Goal: Task Accomplishment & Management: Use online tool/utility

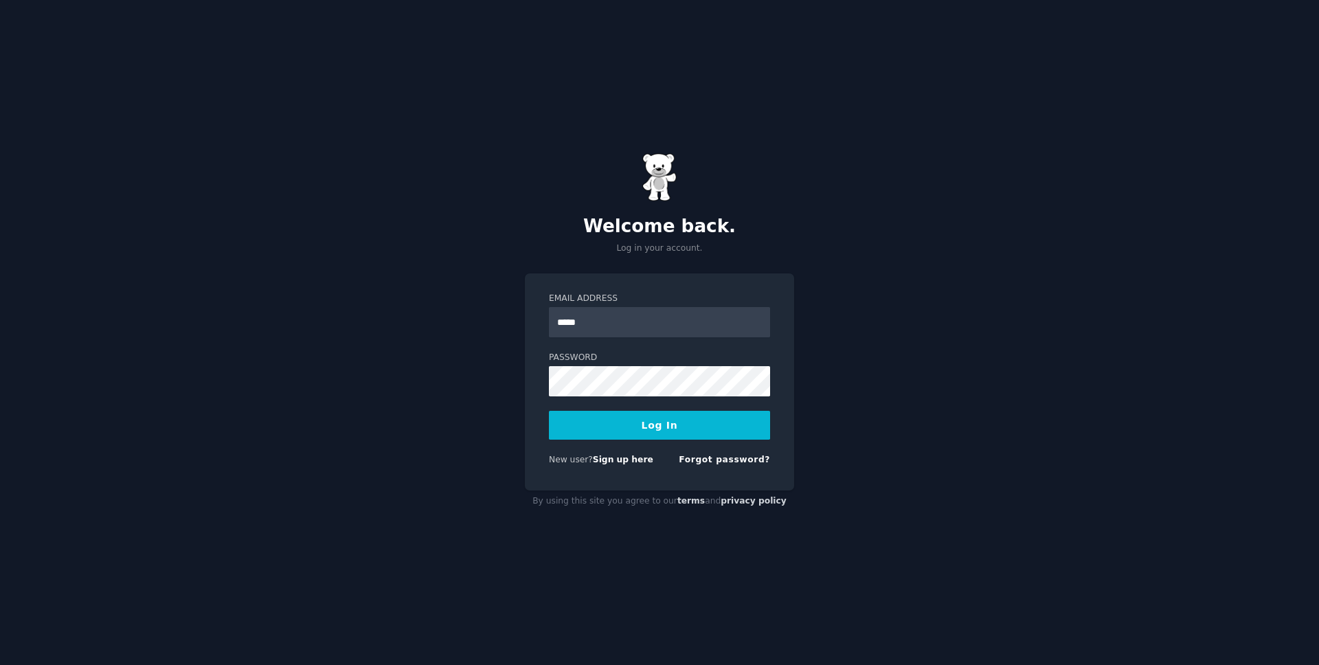
type input "**********"
click at [549, 411] on button "Log In" at bounding box center [659, 425] width 221 height 29
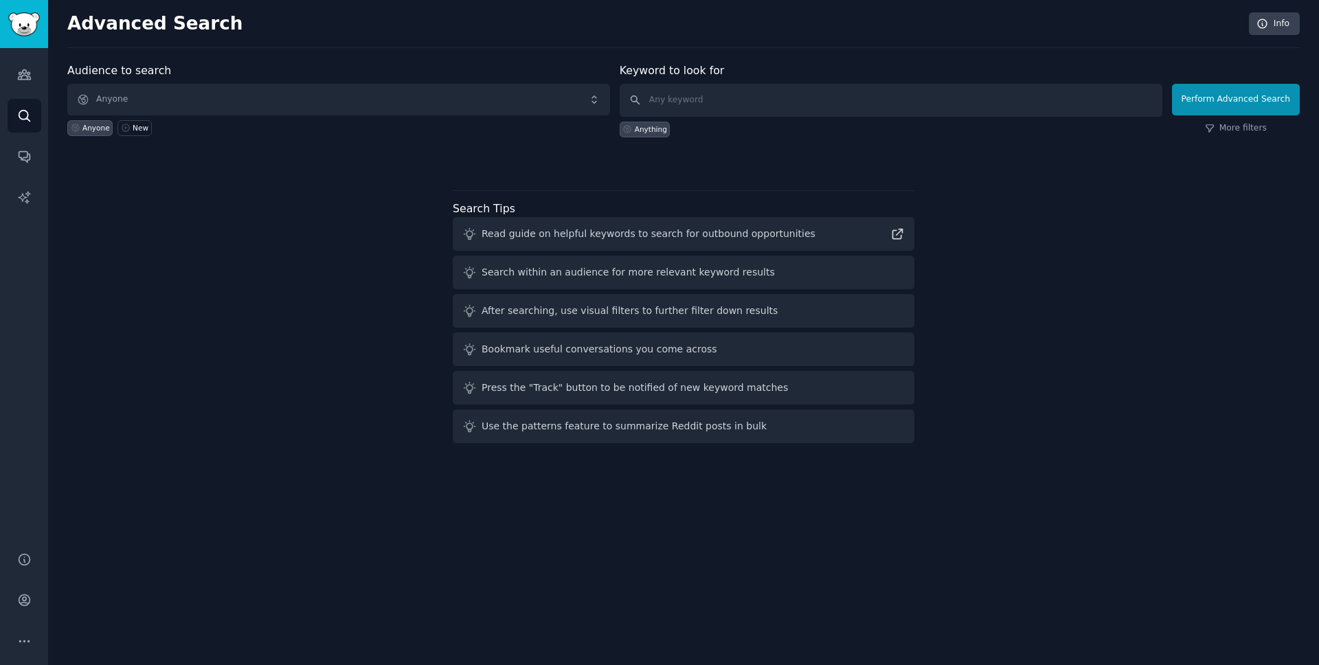
click at [463, 163] on div at bounding box center [683, 162] width 1232 height 10
click at [26, 81] on icon "Sidebar" at bounding box center [24, 74] width 14 height 14
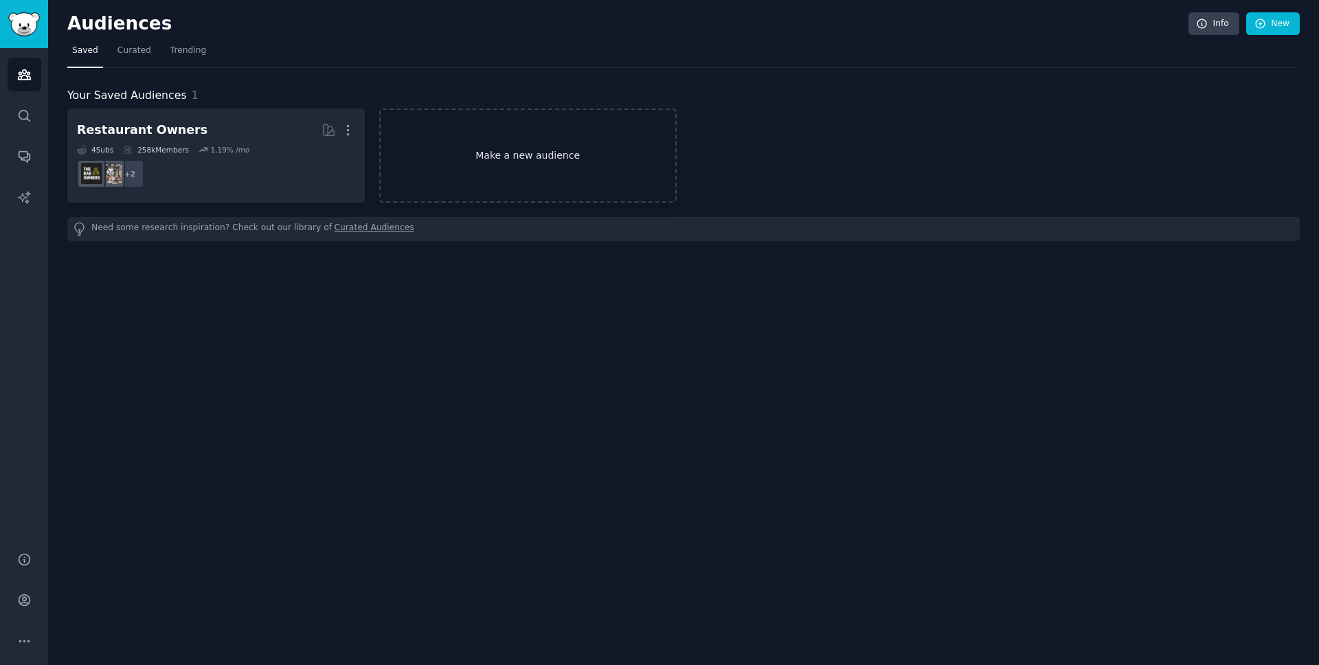
click at [540, 155] on link "Make a new audience" at bounding box center [527, 156] width 297 height 94
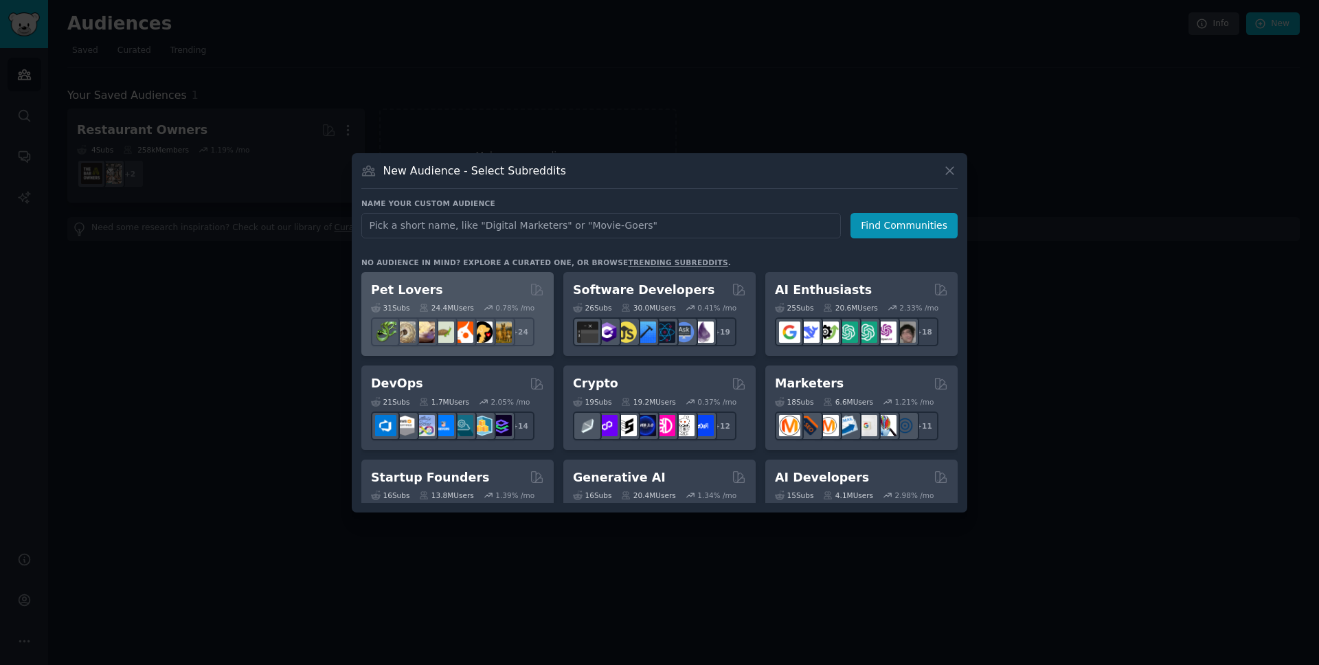
click at [479, 291] on div "Pet Lovers" at bounding box center [457, 290] width 173 height 17
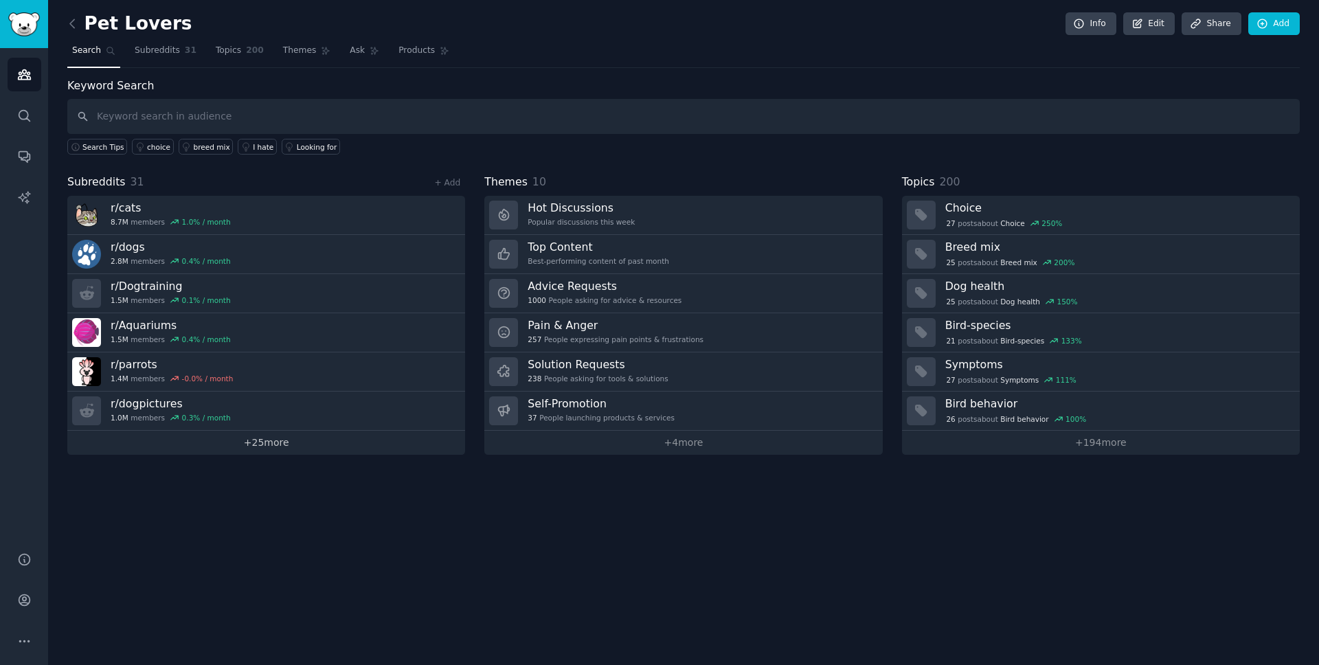
click at [288, 441] on link "+ 25 more" at bounding box center [266, 443] width 398 height 24
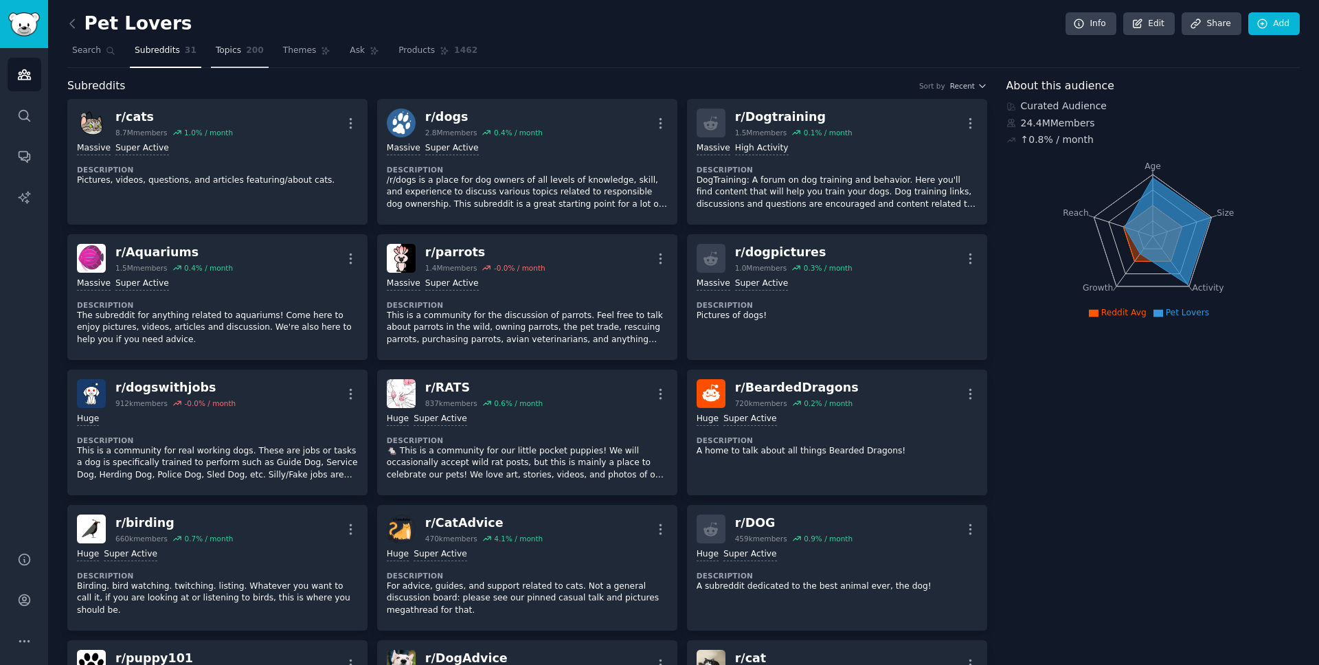
click at [232, 45] on span "Topics" at bounding box center [228, 51] width 25 height 12
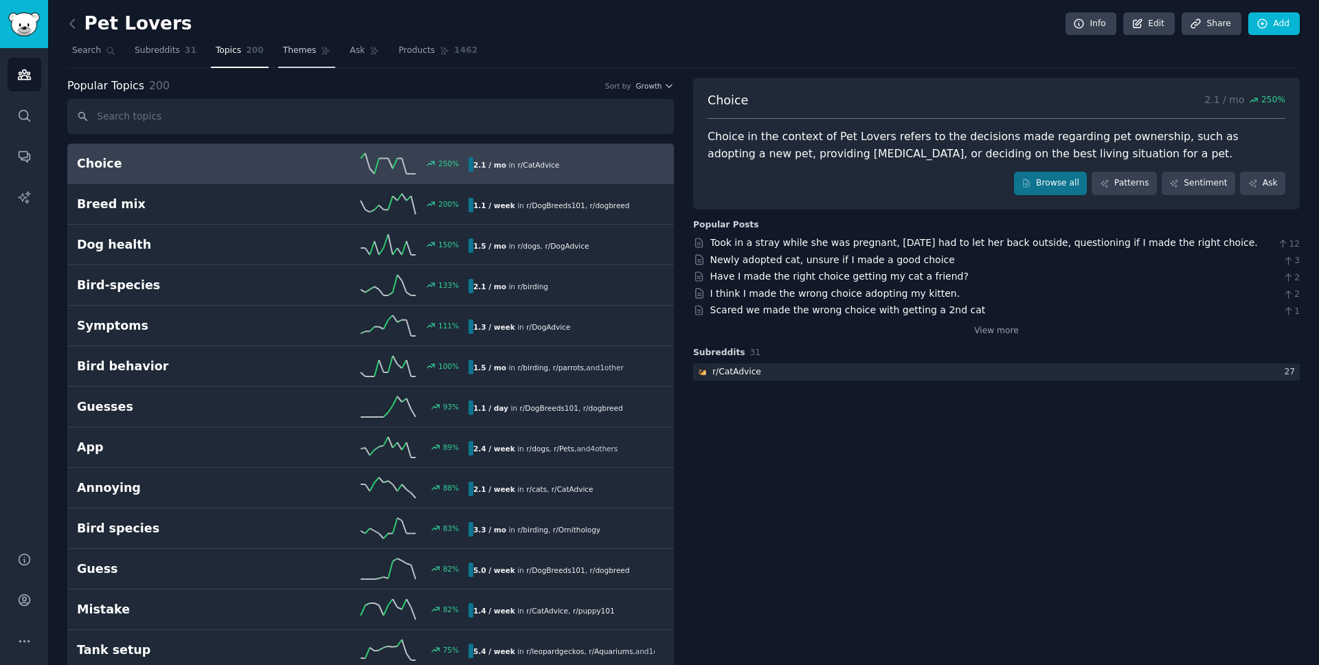
click at [306, 54] on span "Themes" at bounding box center [300, 51] width 34 height 12
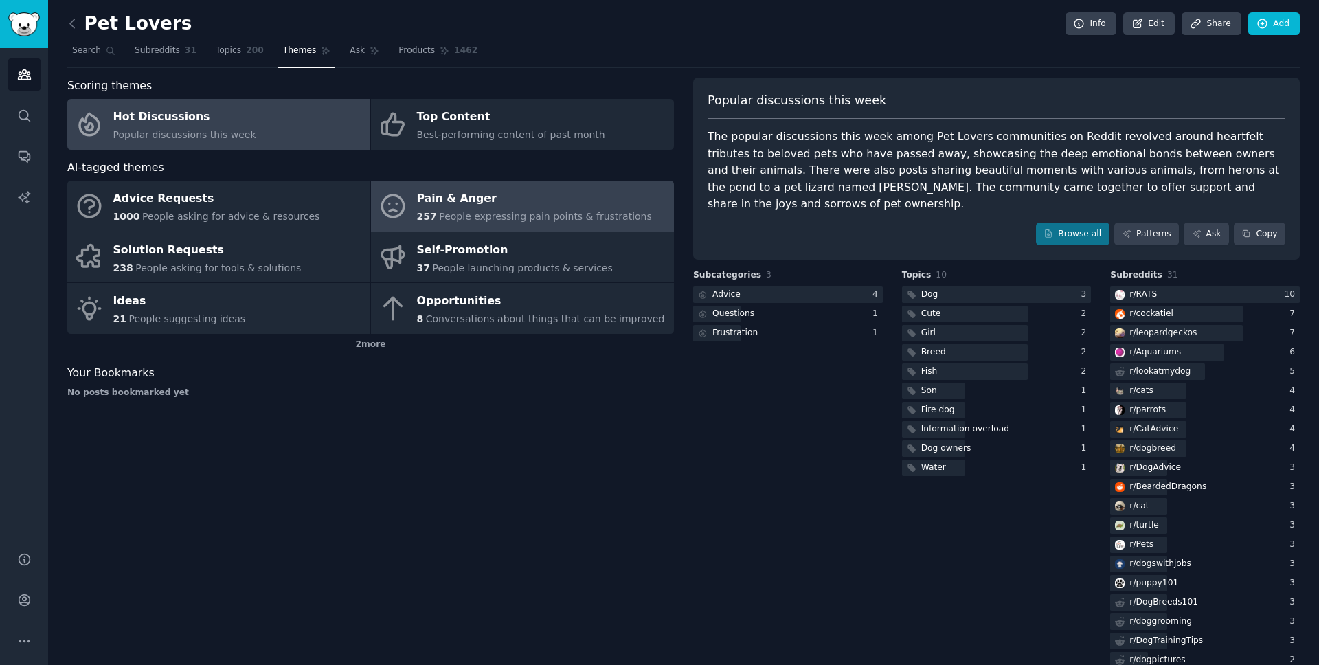
click at [487, 202] on div "Pain & Anger" at bounding box center [534, 199] width 235 height 22
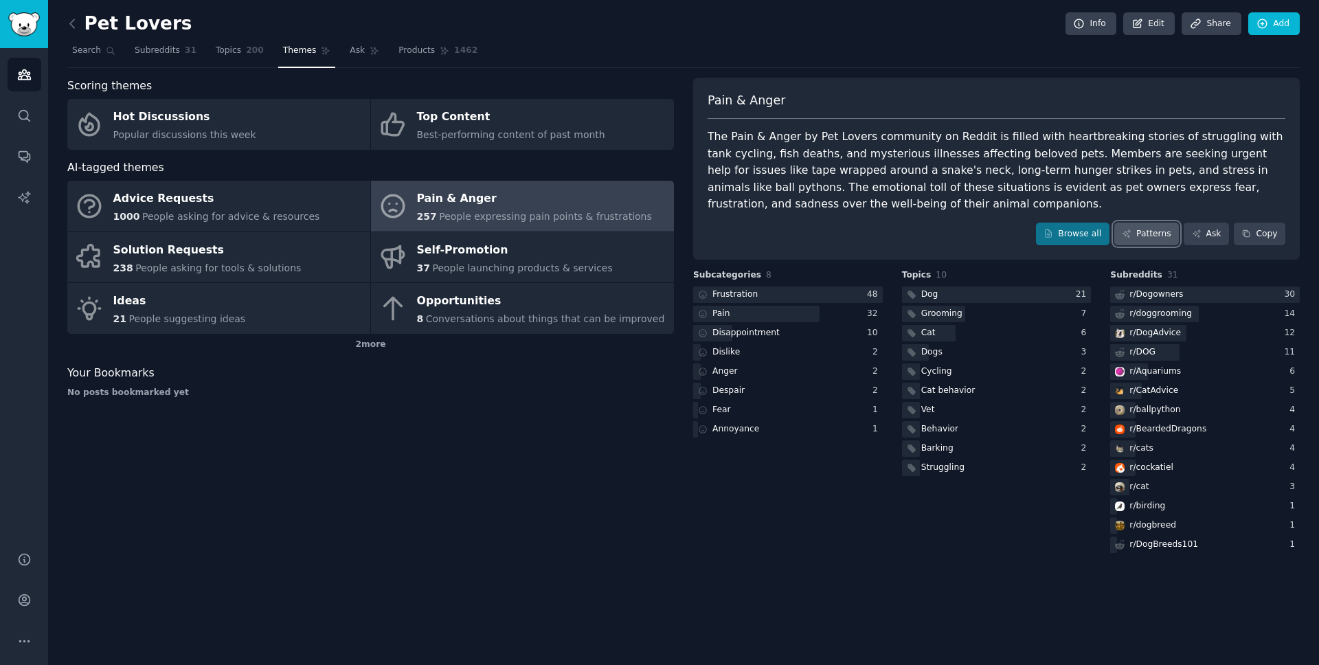
click at [1145, 233] on link "Patterns" at bounding box center [1146, 234] width 65 height 23
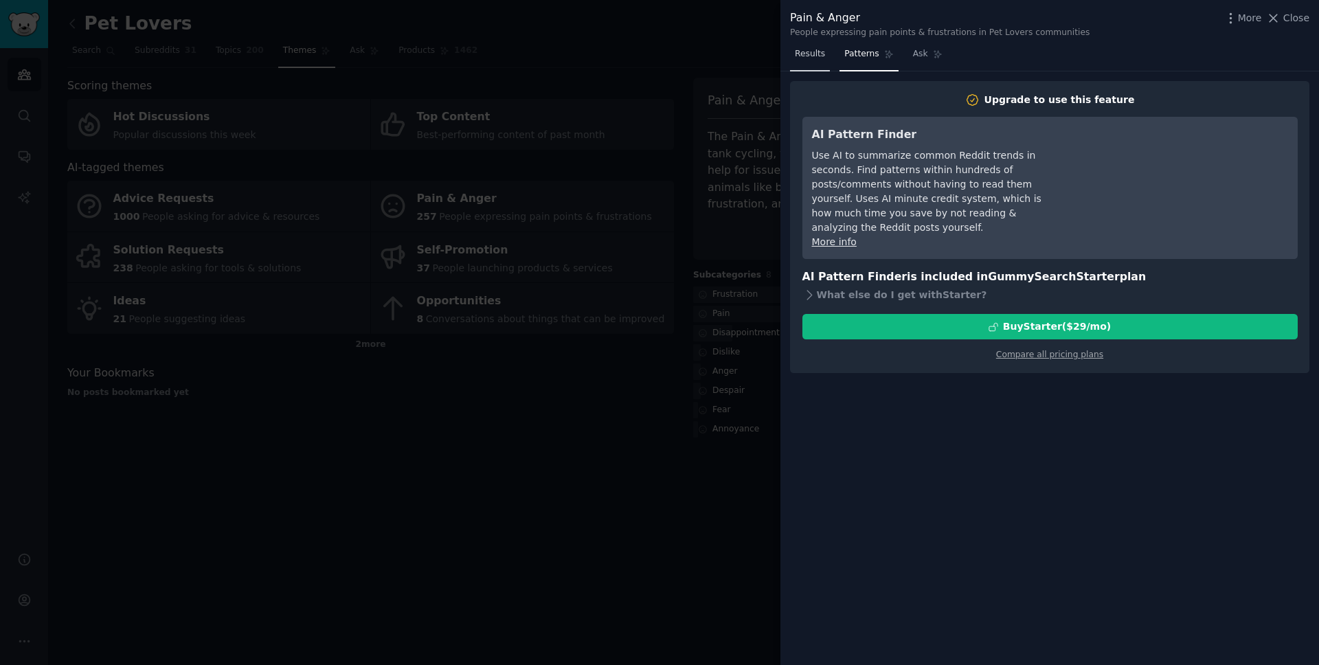
click at [813, 65] on link "Results" at bounding box center [810, 57] width 40 height 28
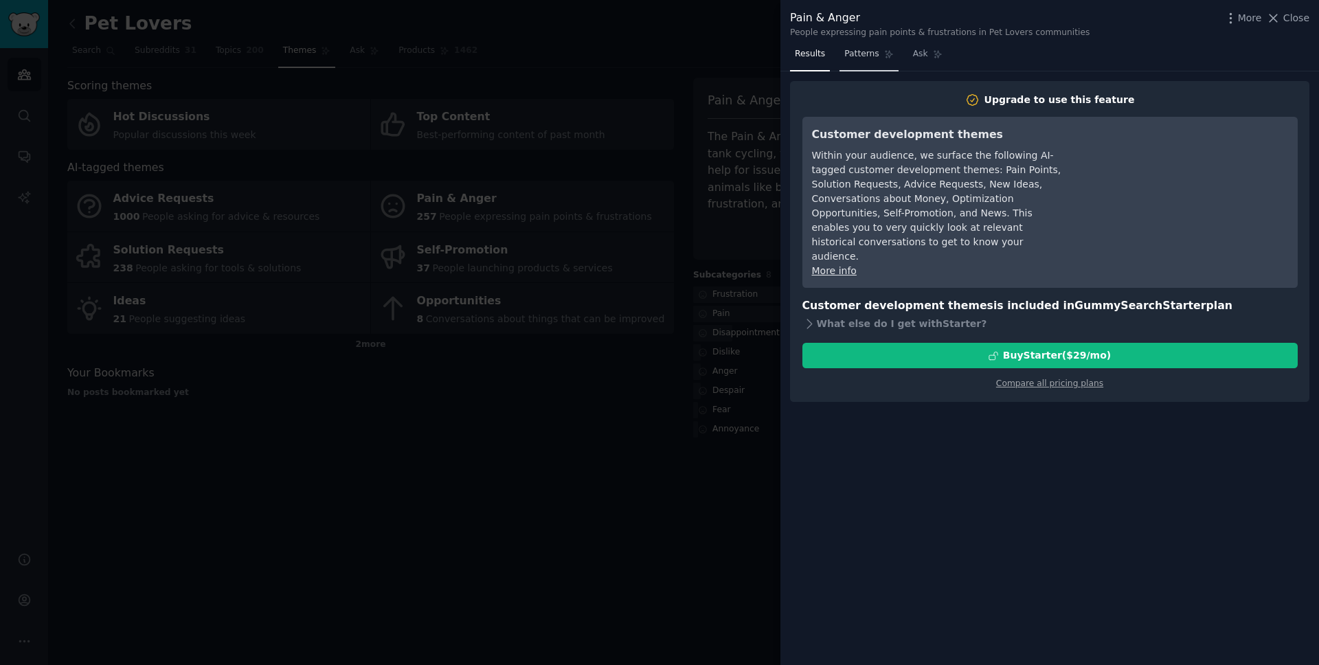
click at [854, 58] on span "Patterns" at bounding box center [861, 54] width 34 height 12
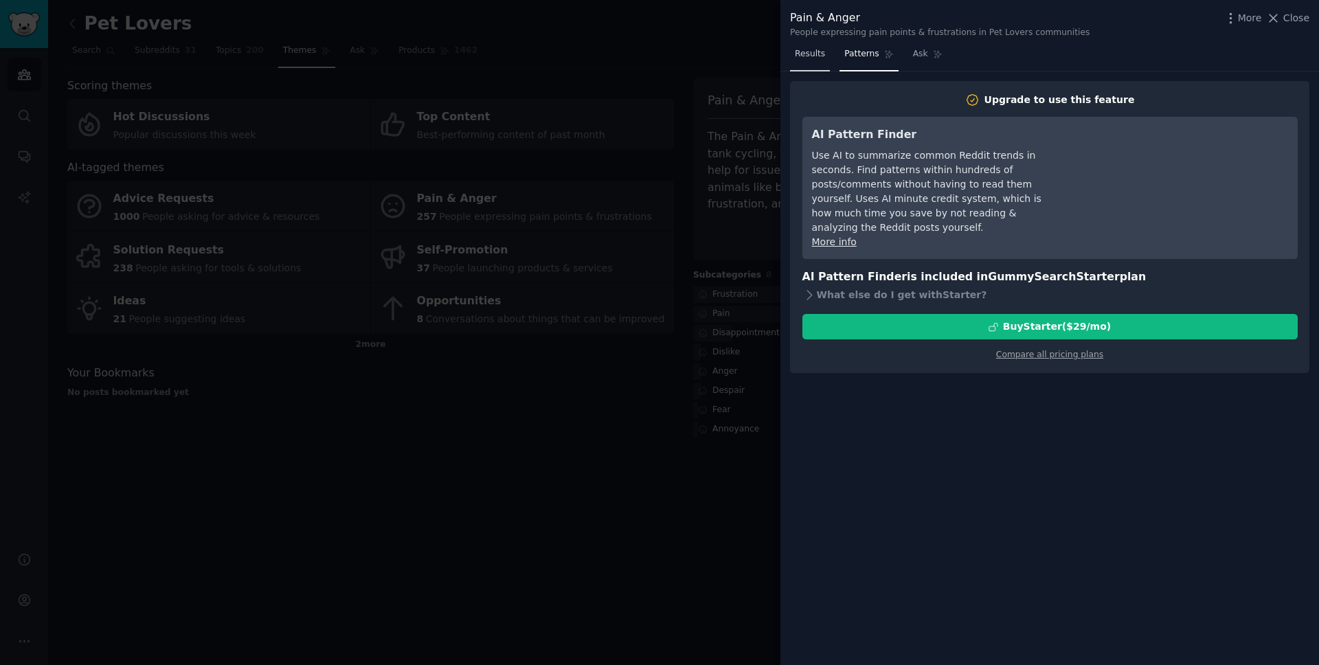
click at [813, 55] on span "Results" at bounding box center [810, 54] width 30 height 12
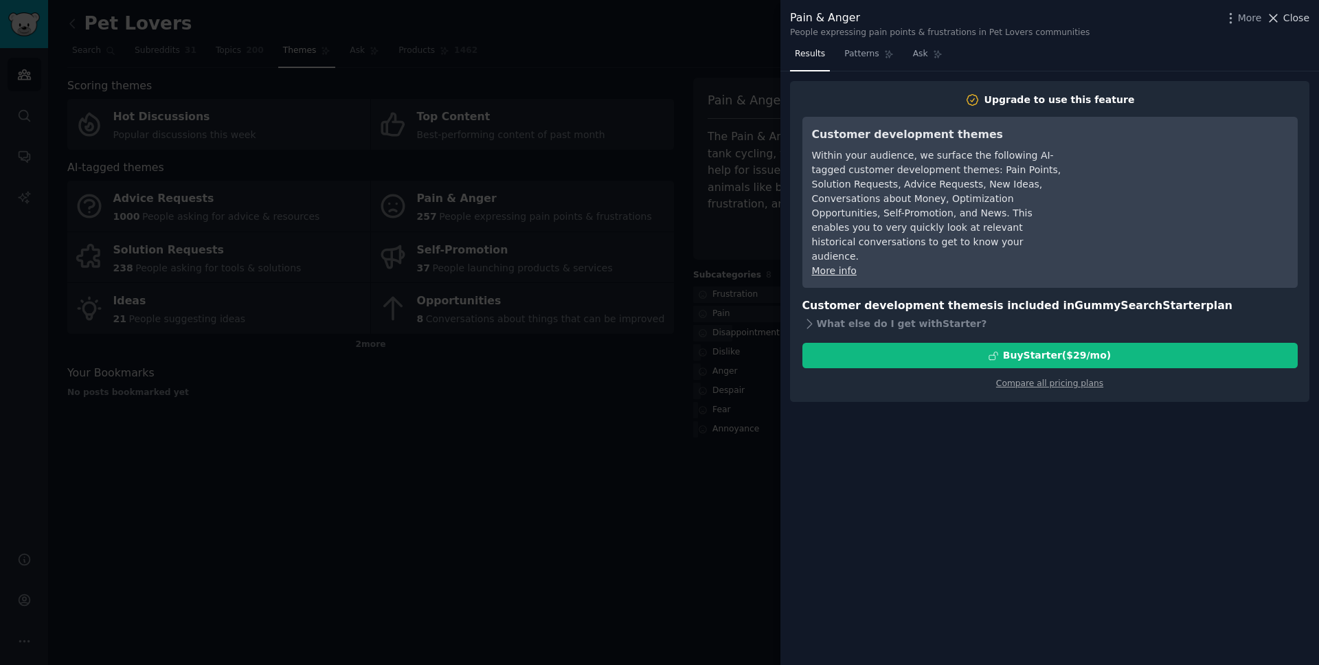
click at [1286, 20] on span "Close" at bounding box center [1296, 18] width 26 height 14
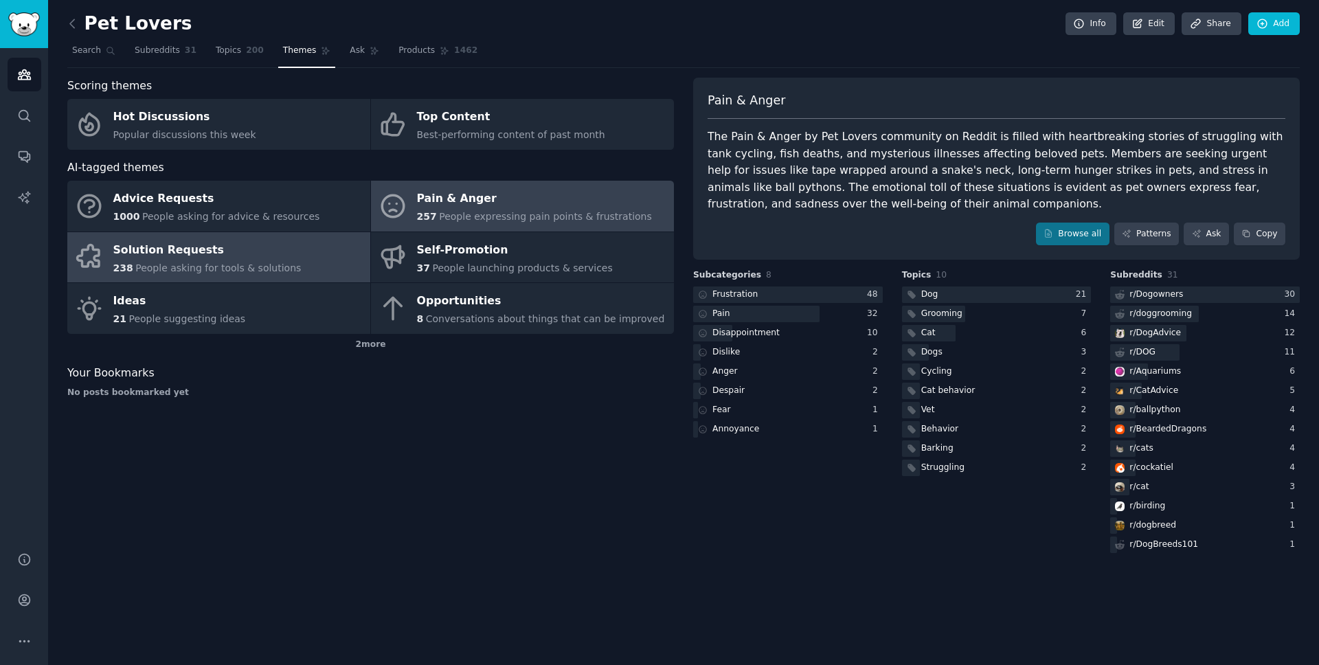
click at [294, 266] on link "Solution Requests 238 People asking for tools & solutions" at bounding box center [218, 257] width 303 height 51
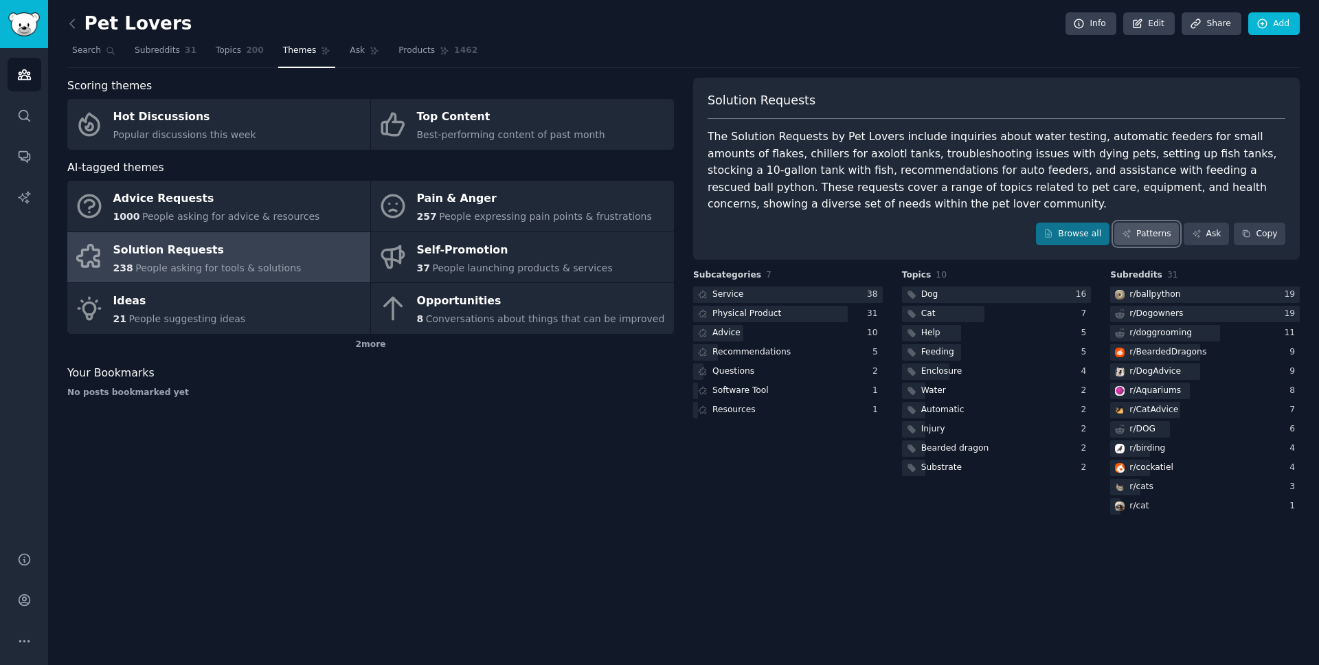
click at [1160, 230] on link "Patterns" at bounding box center [1146, 234] width 65 height 23
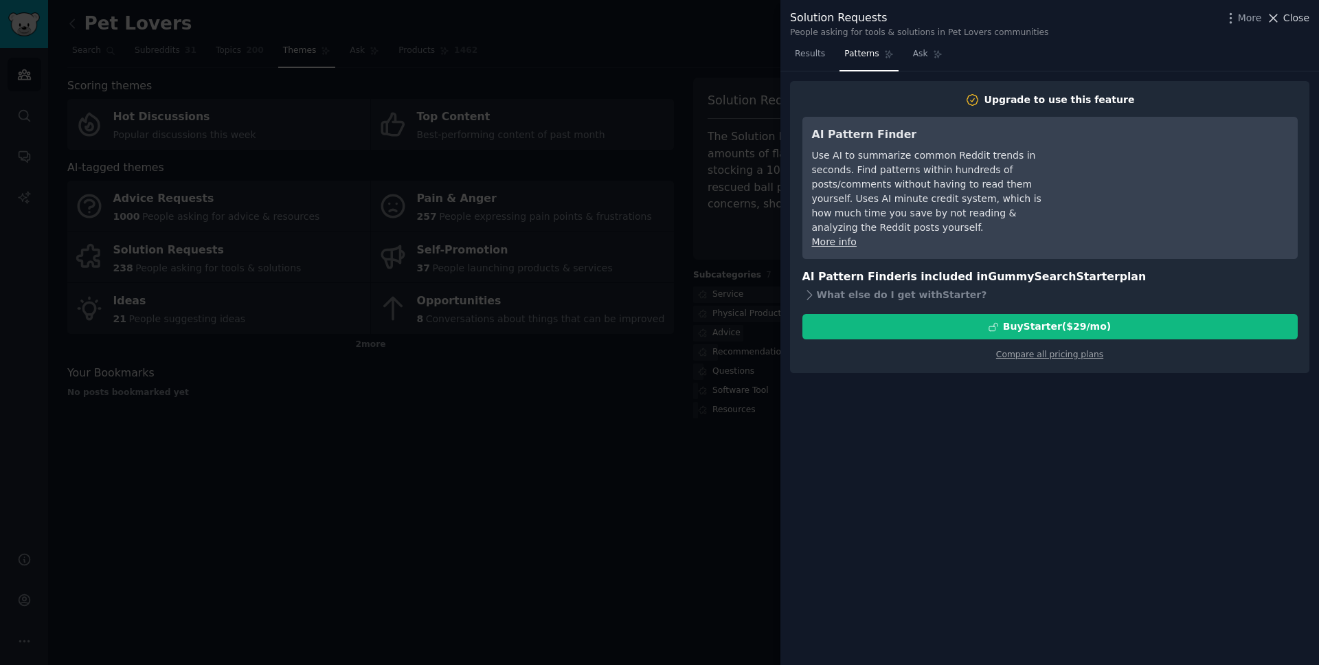
click at [1295, 14] on span "Close" at bounding box center [1296, 18] width 26 height 14
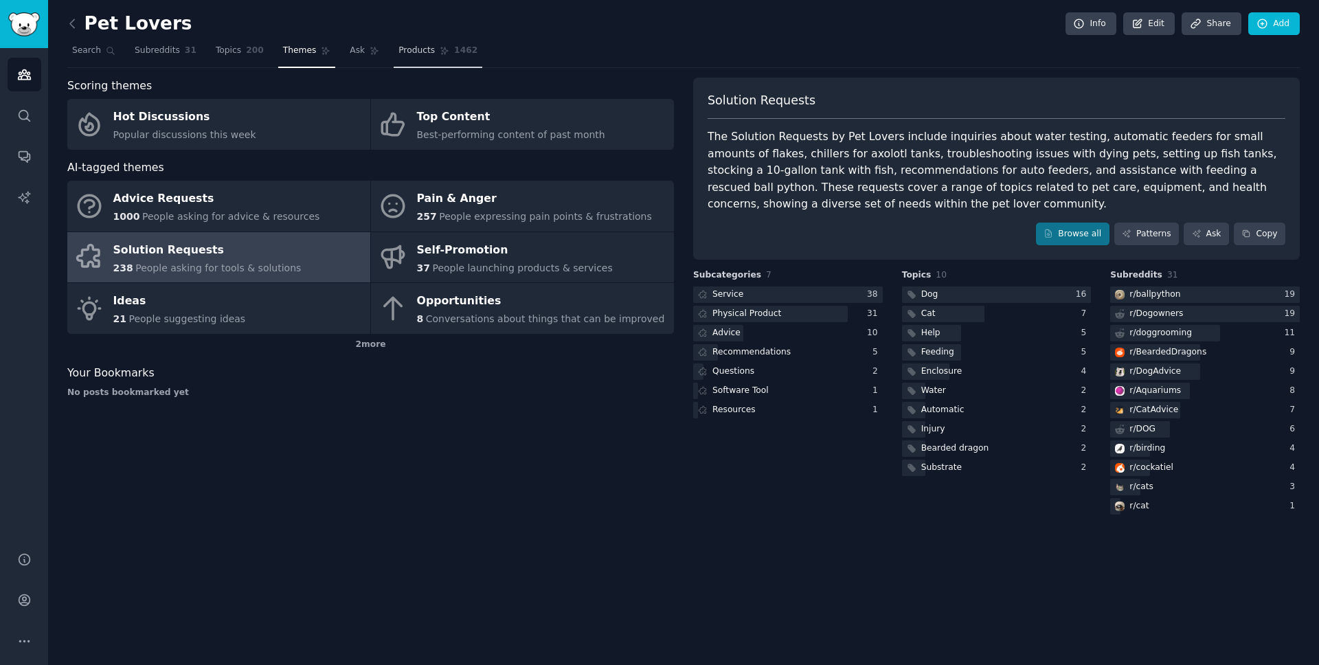
click at [419, 52] on span "Products" at bounding box center [416, 51] width 36 height 12
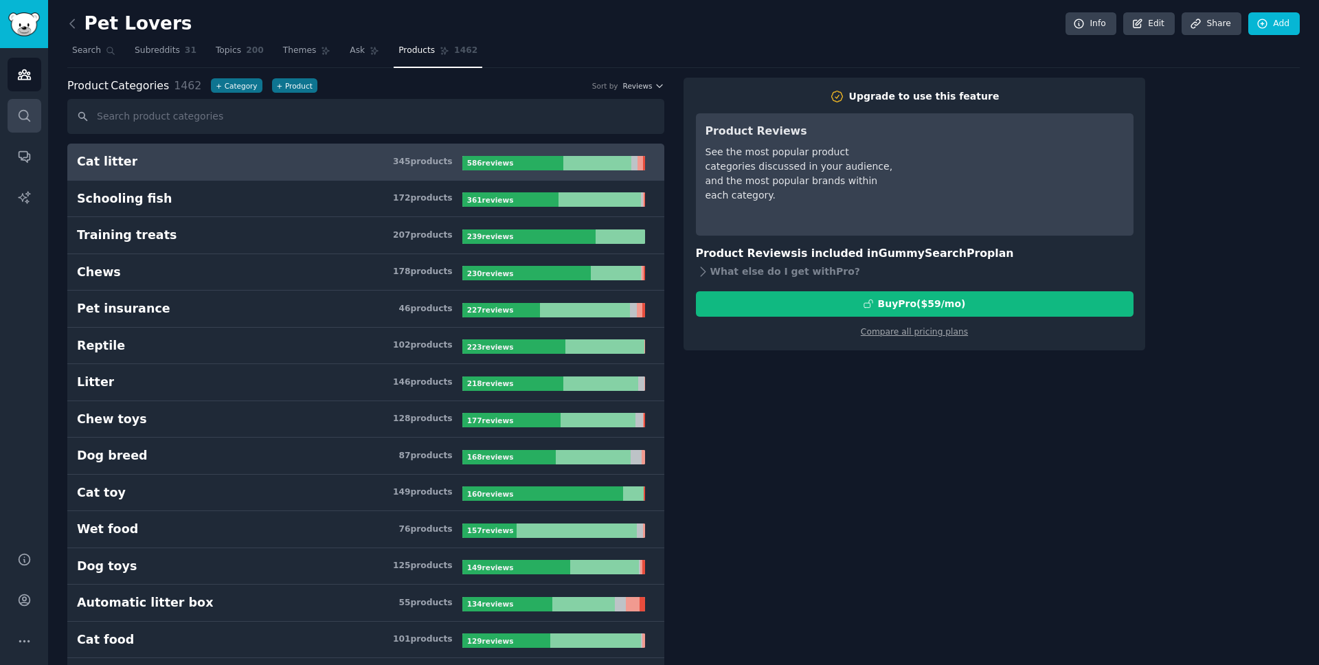
click at [30, 122] on icon "Sidebar" at bounding box center [24, 116] width 14 height 14
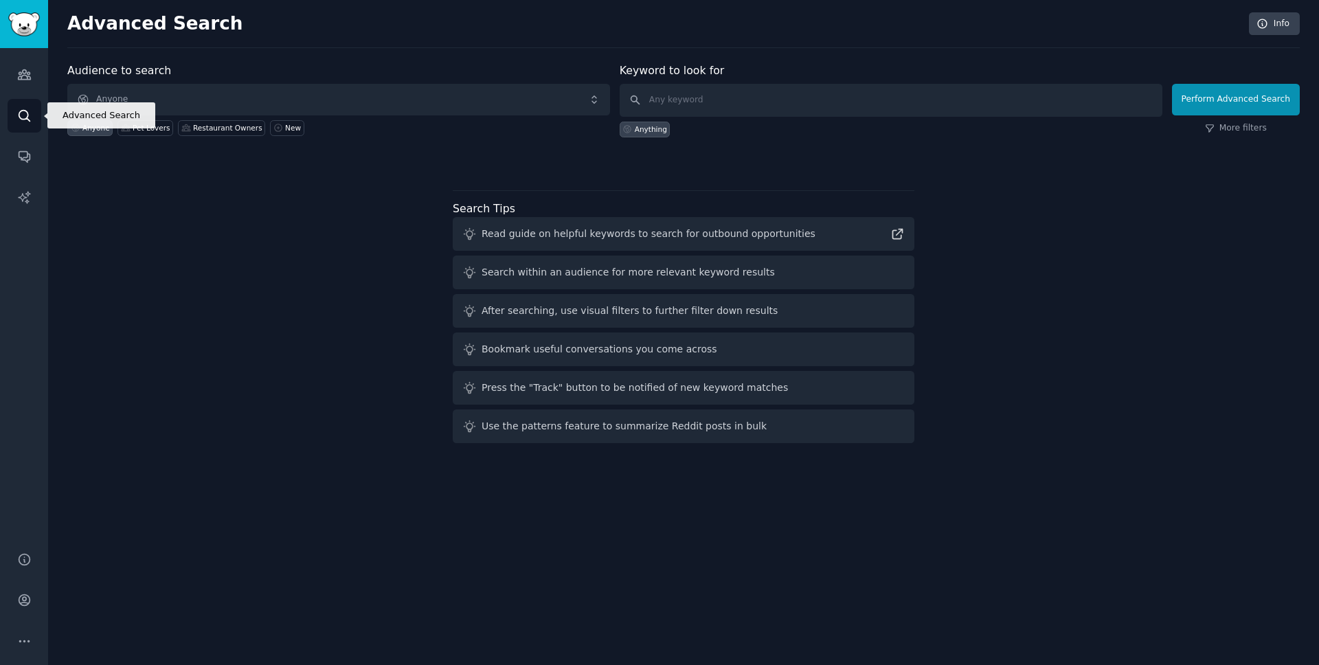
click at [30, 122] on icon "Sidebar" at bounding box center [24, 116] width 14 height 14
click at [204, 95] on span "Anyone" at bounding box center [338, 100] width 543 height 32
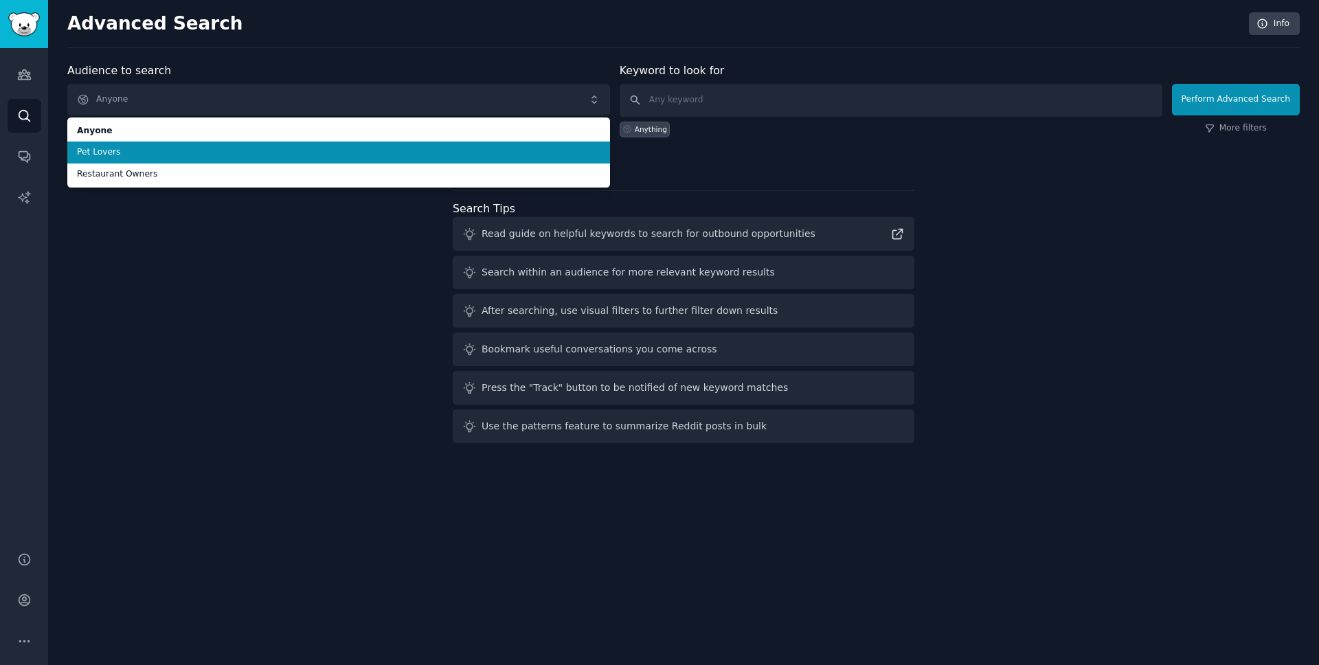
click at [199, 144] on li "Pet Lovers" at bounding box center [338, 152] width 543 height 22
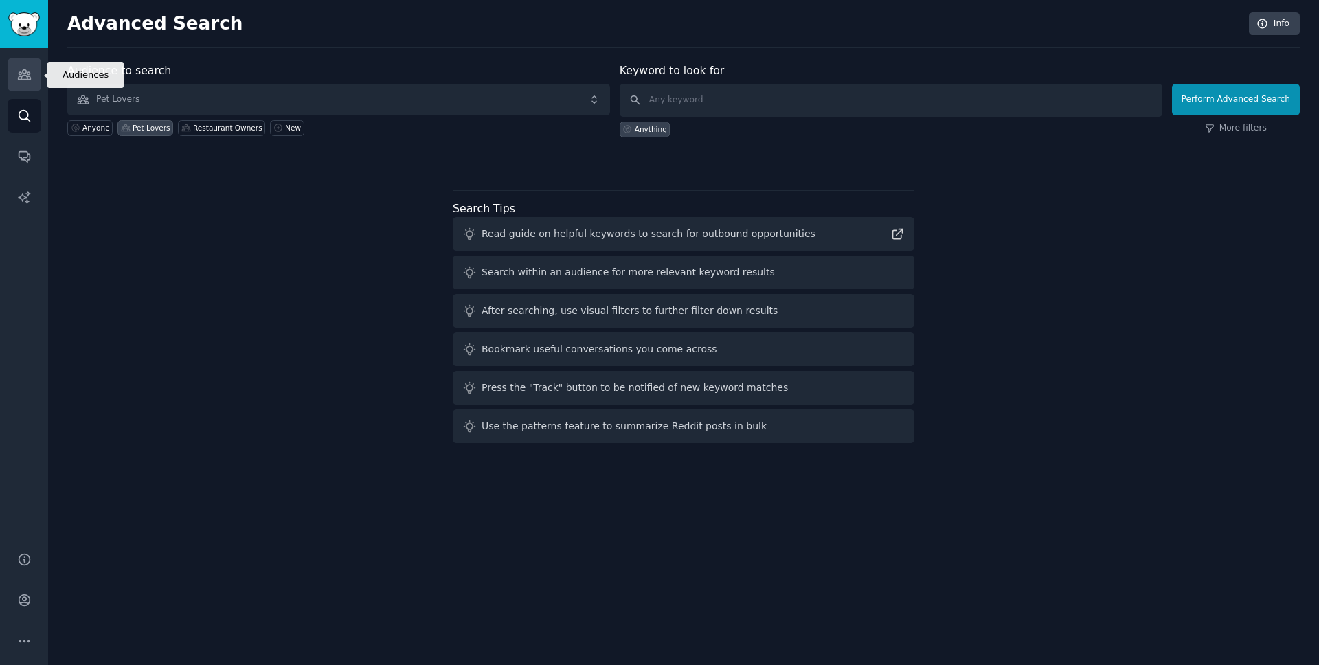
click at [25, 75] on icon "Sidebar" at bounding box center [24, 75] width 12 height 10
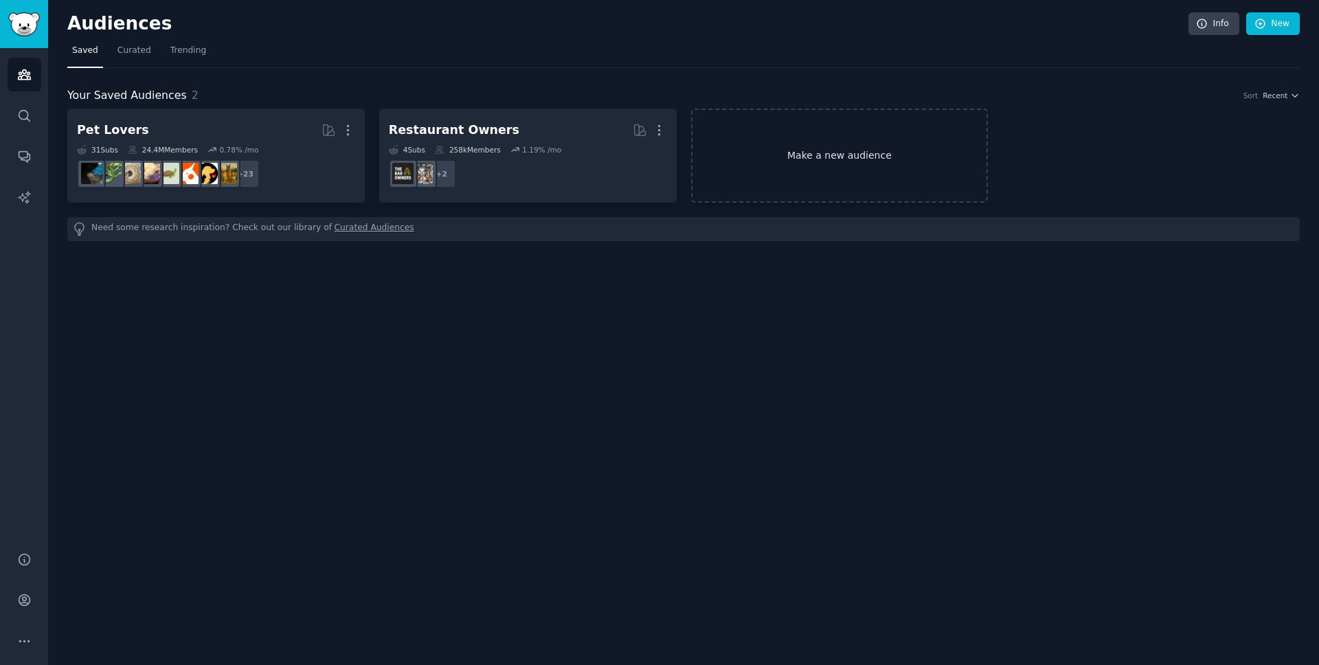
click at [823, 175] on link "Make a new audience" at bounding box center [839, 156] width 297 height 94
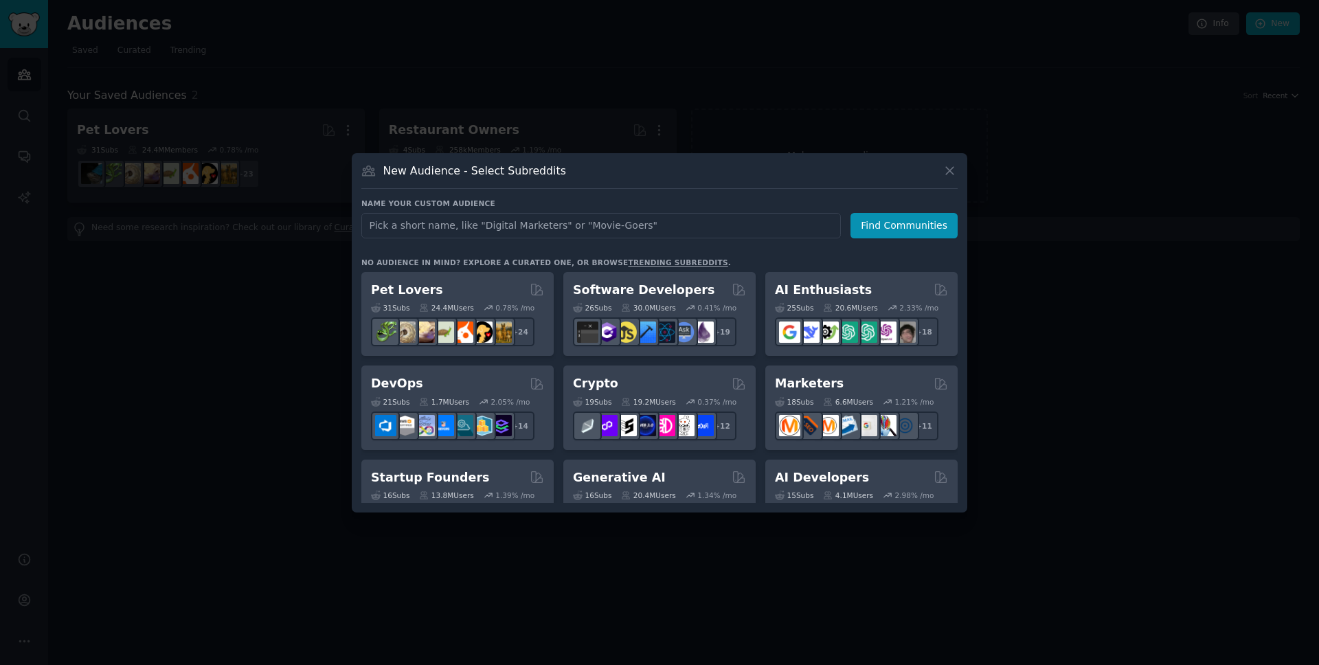
click at [677, 224] on input "text" at bounding box center [600, 225] width 479 height 25
type input "salão"
click at [934, 221] on button "Find Communities" at bounding box center [903, 225] width 107 height 25
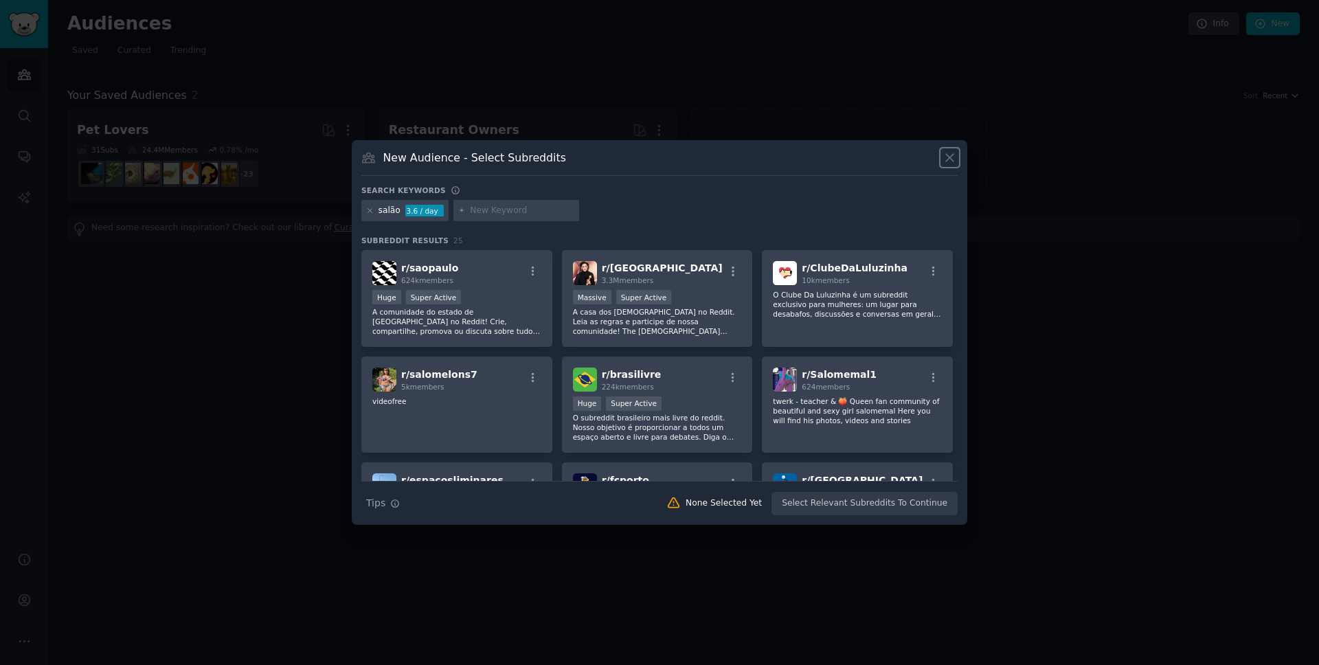
click at [950, 157] on icon at bounding box center [950, 158] width 8 height 8
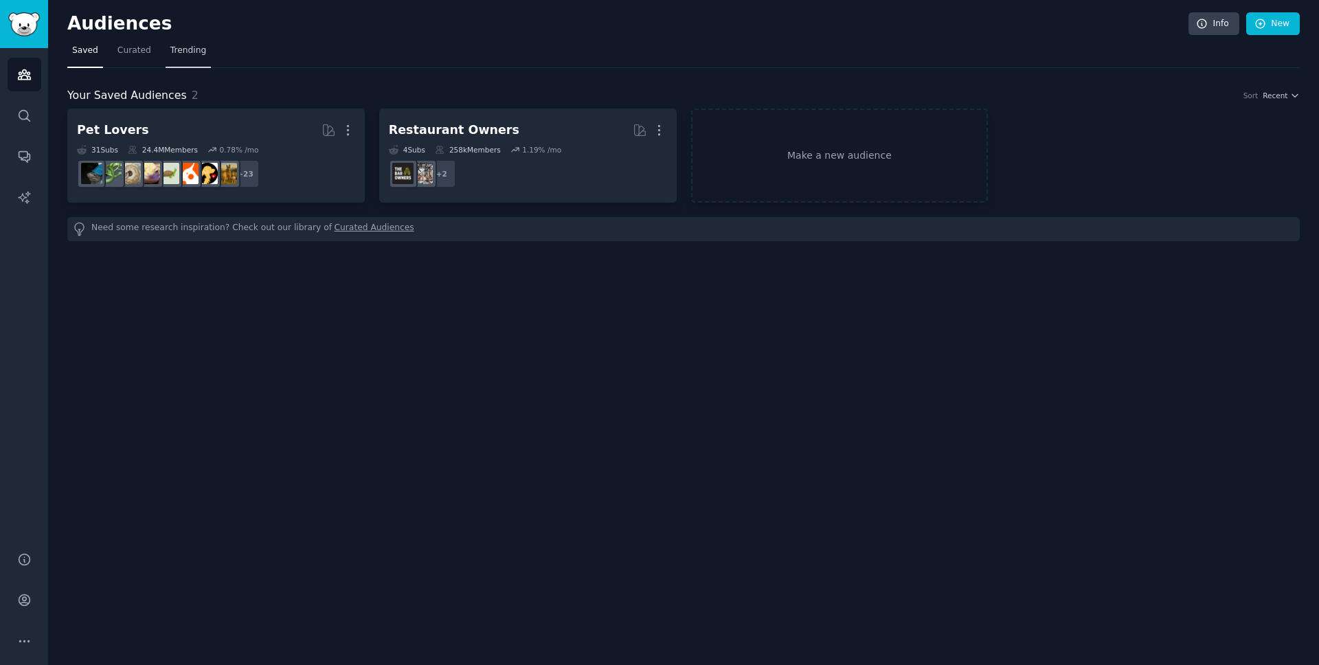
click at [194, 62] on link "Trending" at bounding box center [188, 54] width 45 height 28
click at [808, 177] on link "Make a new audience" at bounding box center [839, 156] width 297 height 94
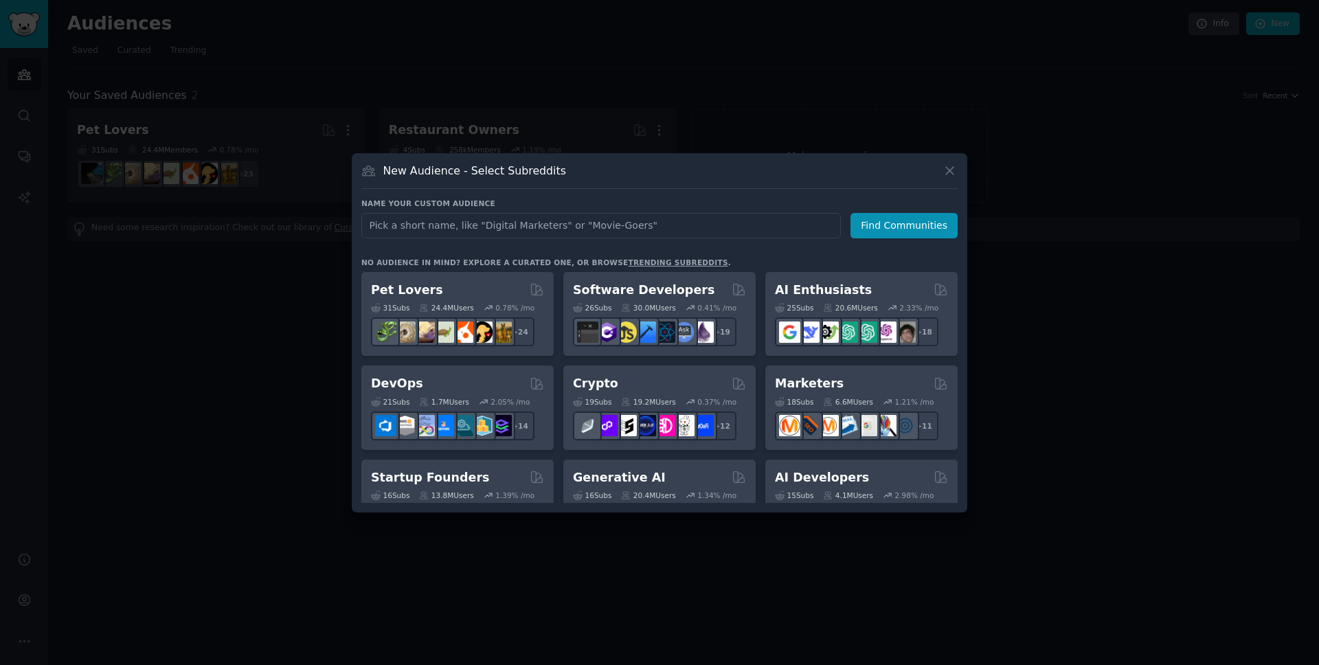
click at [651, 234] on input "text" at bounding box center [600, 225] width 479 height 25
type input "barbershop"
click button "Find Communities" at bounding box center [903, 225] width 107 height 25
